Goal: Communication & Community: Connect with others

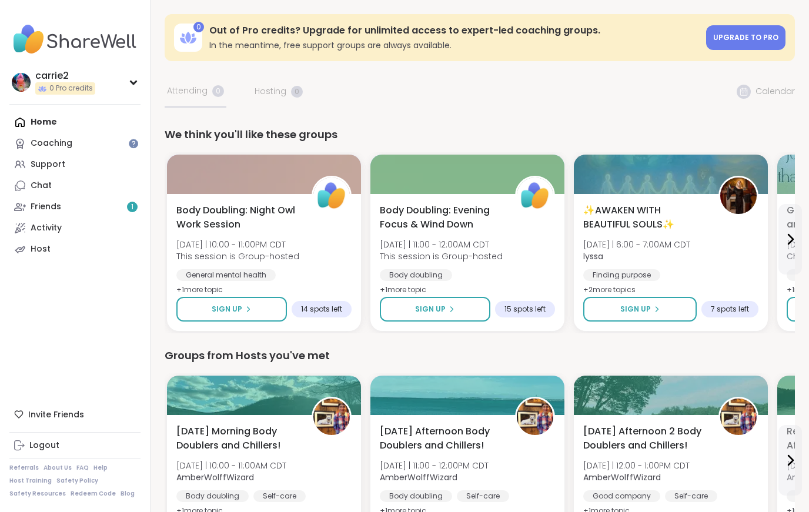
click at [39, 183] on div "Chat" at bounding box center [41, 186] width 21 height 12
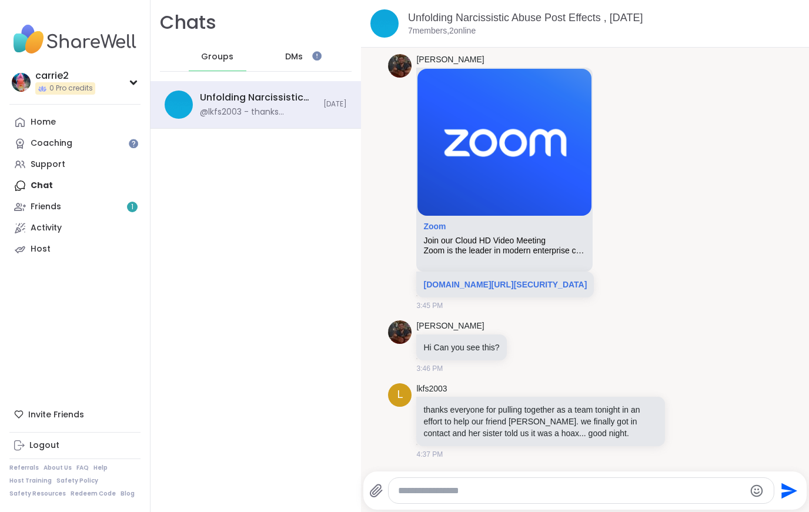
click at [37, 120] on div "Home" at bounding box center [43, 122] width 25 height 12
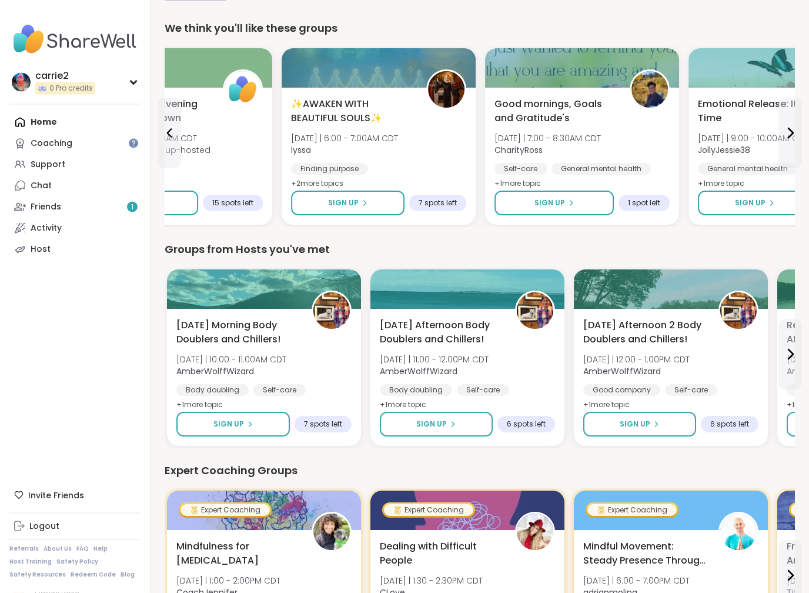
scroll to position [106, 0]
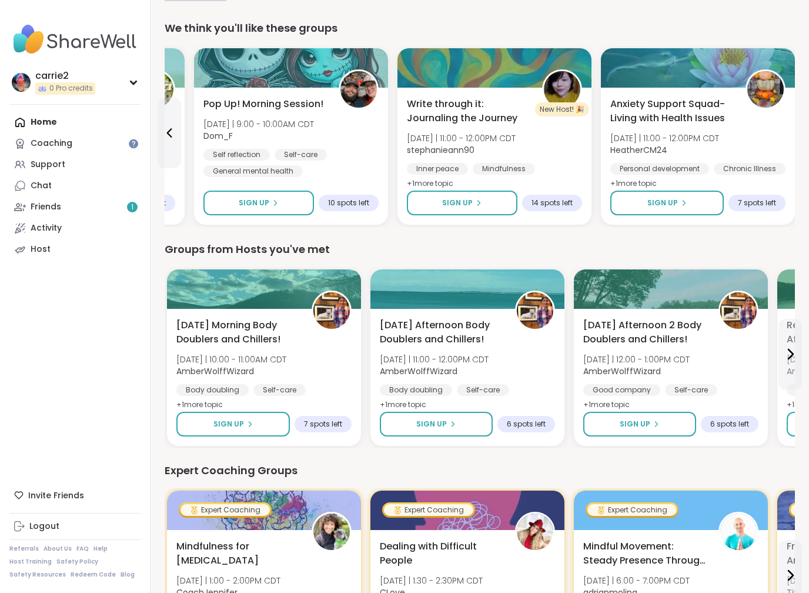
click at [30, 121] on div "Home Coaching Support Chat Friends 1 Activity Host" at bounding box center [74, 186] width 131 height 148
click at [35, 118] on div "Home Coaching Support Chat Friends 1 Activity Host" at bounding box center [74, 186] width 131 height 148
click at [31, 120] on div "Home Coaching Support Chat Friends 1 Activity Host" at bounding box center [74, 186] width 131 height 148
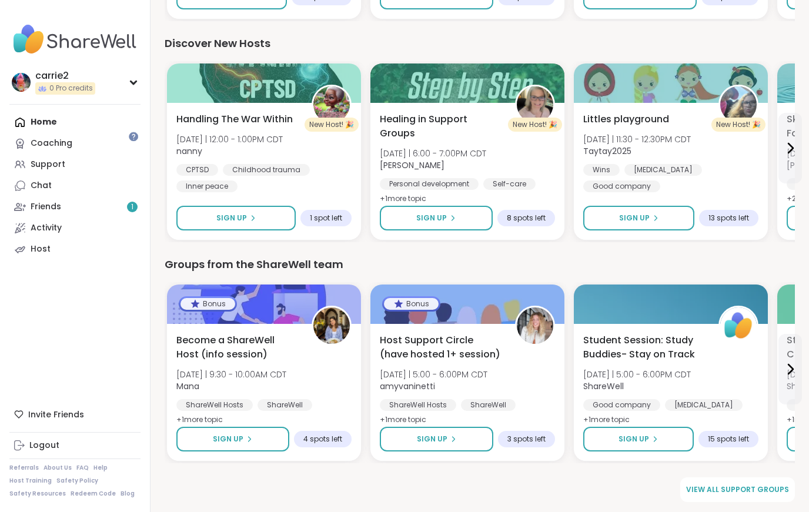
scroll to position [1199, 0]
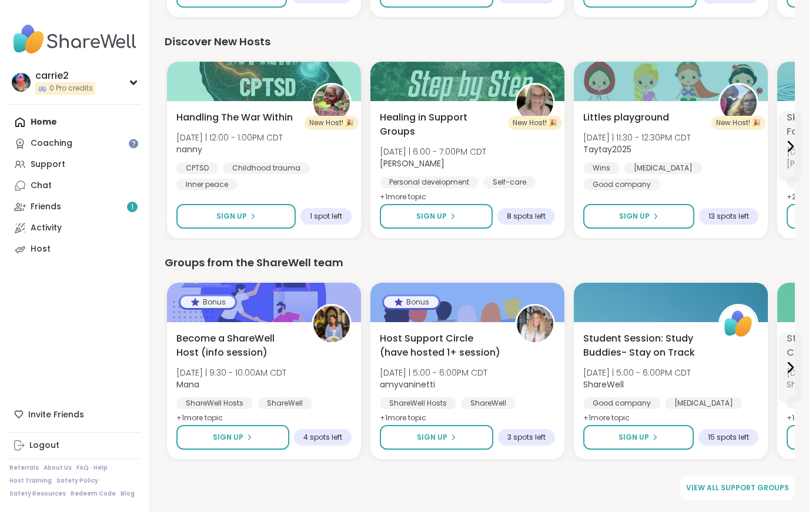
click at [180, 111] on span "Handling The War Within" at bounding box center [234, 118] width 116 height 14
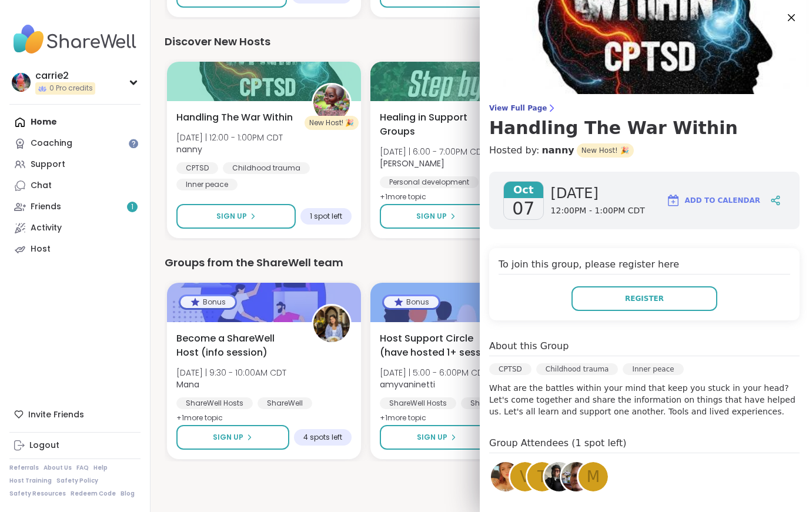
scroll to position [1, 0]
click at [781, 7] on img at bounding box center [644, 46] width 329 height 94
click at [788, 12] on icon at bounding box center [792, 17] width 14 height 14
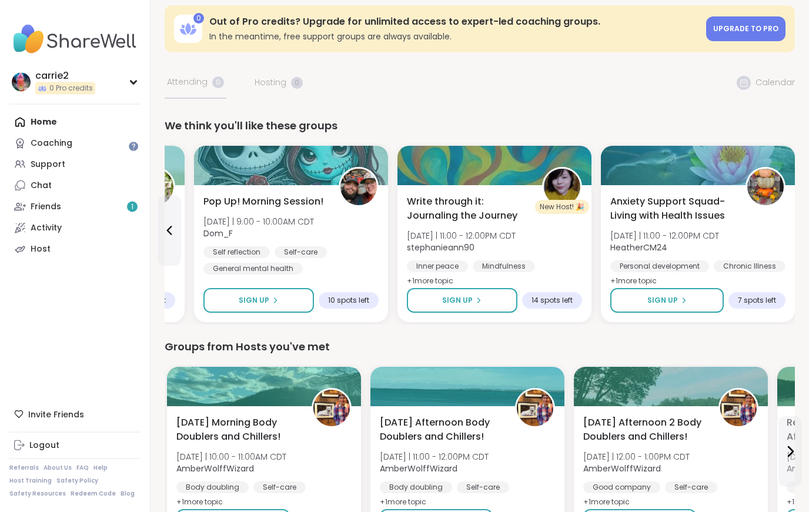
scroll to position [0, 0]
